Goal: Subscribe to service/newsletter

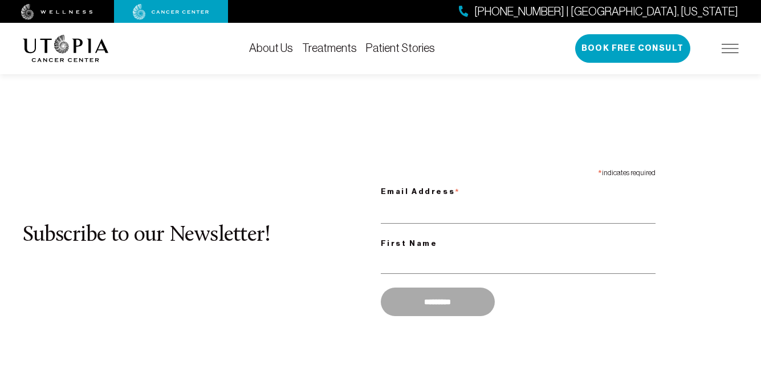
scroll to position [939, 0]
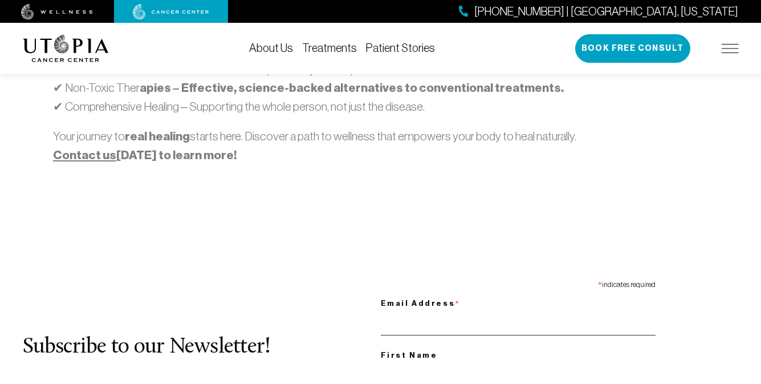
click at [518, 312] on input "Email Address *" at bounding box center [518, 323] width 275 height 23
type input "**********"
click at [518, 362] on input "First Name" at bounding box center [518, 373] width 275 height 23
type input "*****"
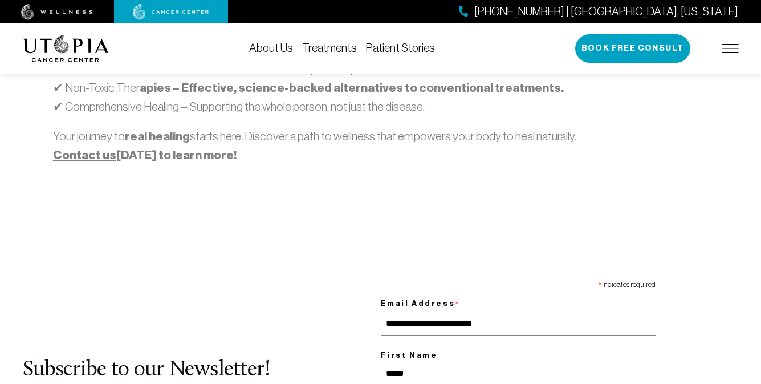
click at [330, 48] on link "Treatments" at bounding box center [329, 48] width 55 height 13
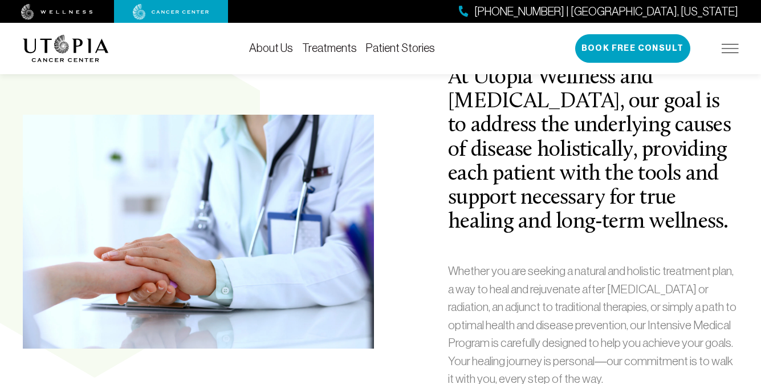
scroll to position [428, 0]
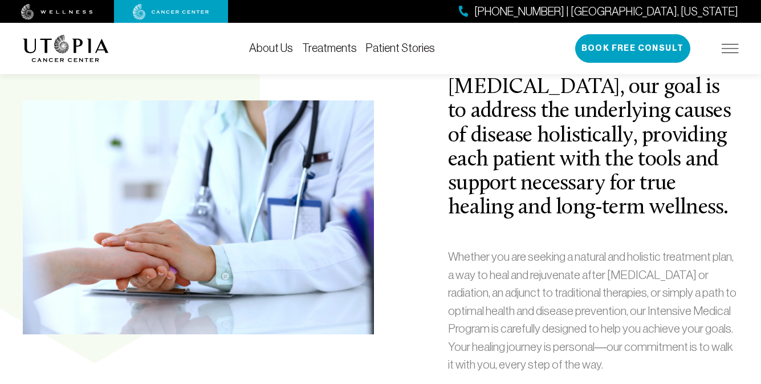
click at [658, 11] on span "[PHONE_NUMBER] | [GEOGRAPHIC_DATA], [US_STATE]" at bounding box center [606, 11] width 264 height 17
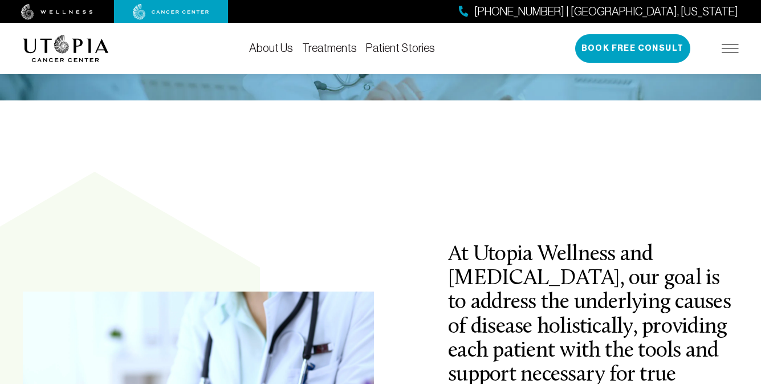
scroll to position [244, 0]
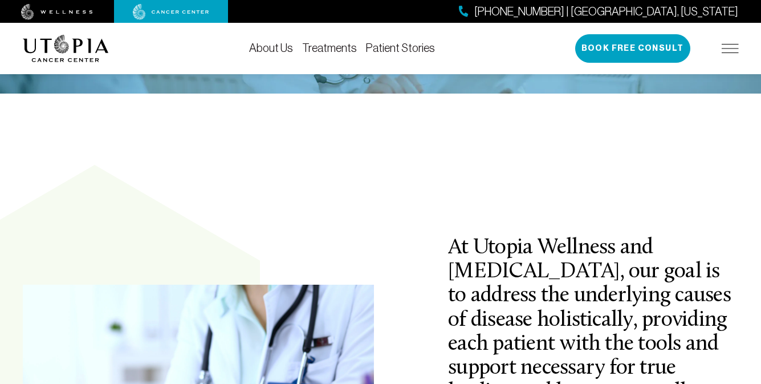
click at [658, 11] on span "[PHONE_NUMBER] | [GEOGRAPHIC_DATA], [US_STATE]" at bounding box center [606, 11] width 264 height 17
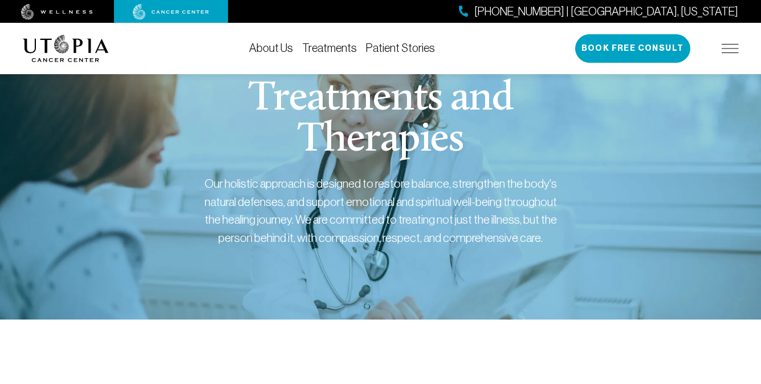
scroll to position [111, 0]
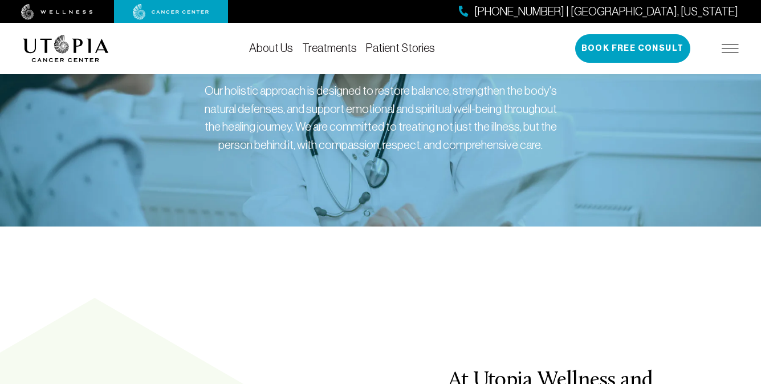
click at [330, 48] on link "Treatments" at bounding box center [329, 48] width 55 height 13
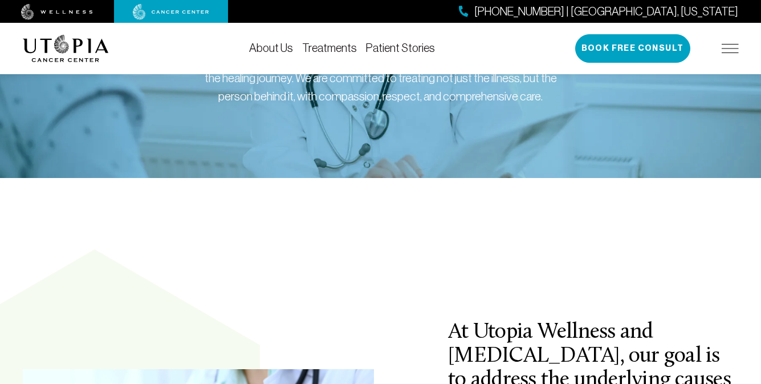
scroll to position [172, 0]
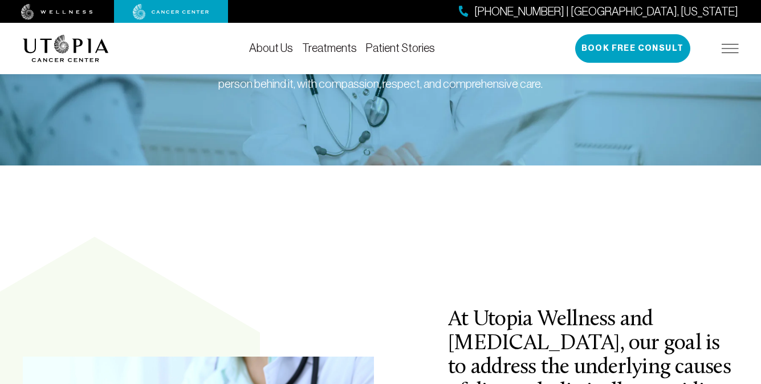
click at [658, 11] on span "[PHONE_NUMBER] | [GEOGRAPHIC_DATA], [US_STATE]" at bounding box center [606, 11] width 264 height 17
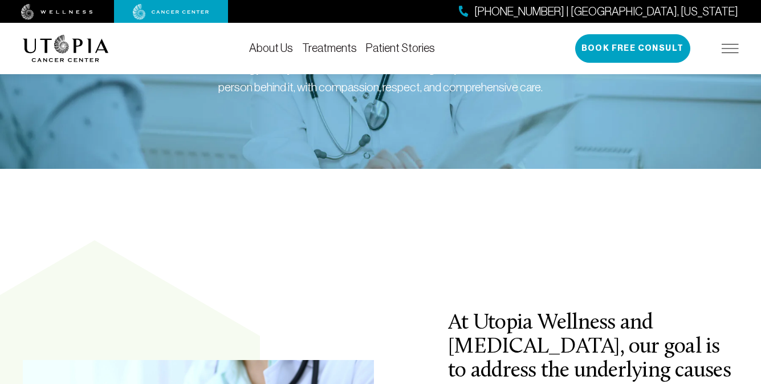
scroll to position [229, 0]
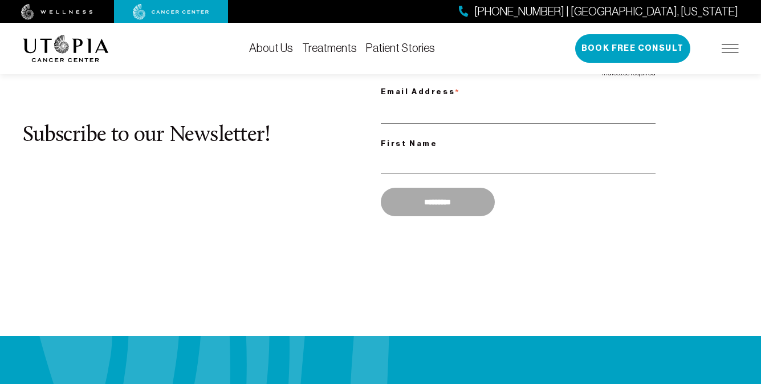
scroll to position [1155, 0]
